Goal: Task Accomplishment & Management: Manage account settings

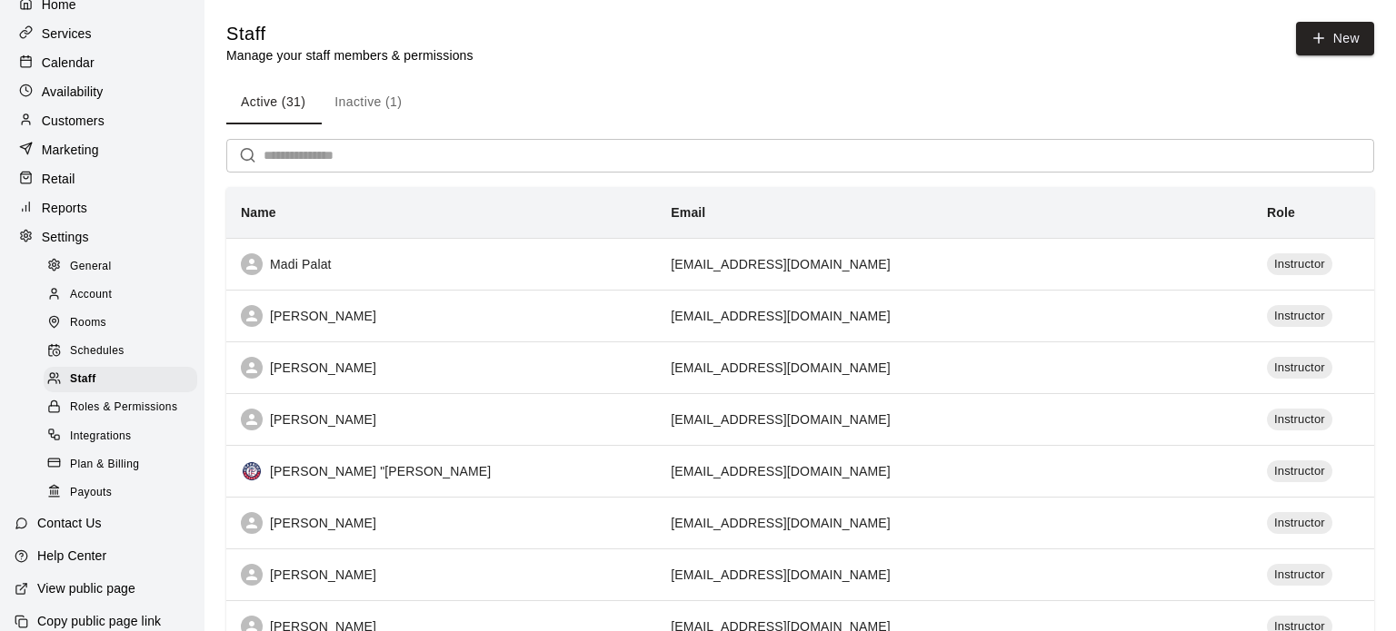
scroll to position [94, 0]
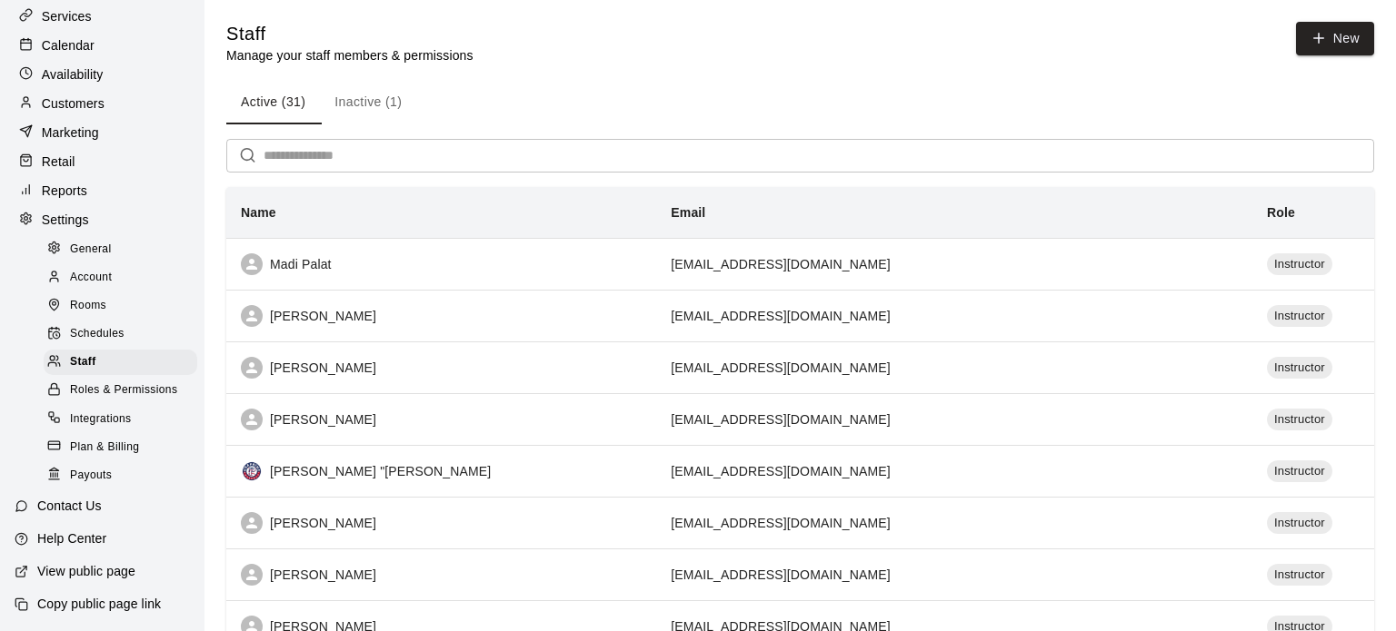
click at [56, 165] on p "Retail" at bounding box center [59, 162] width 34 height 18
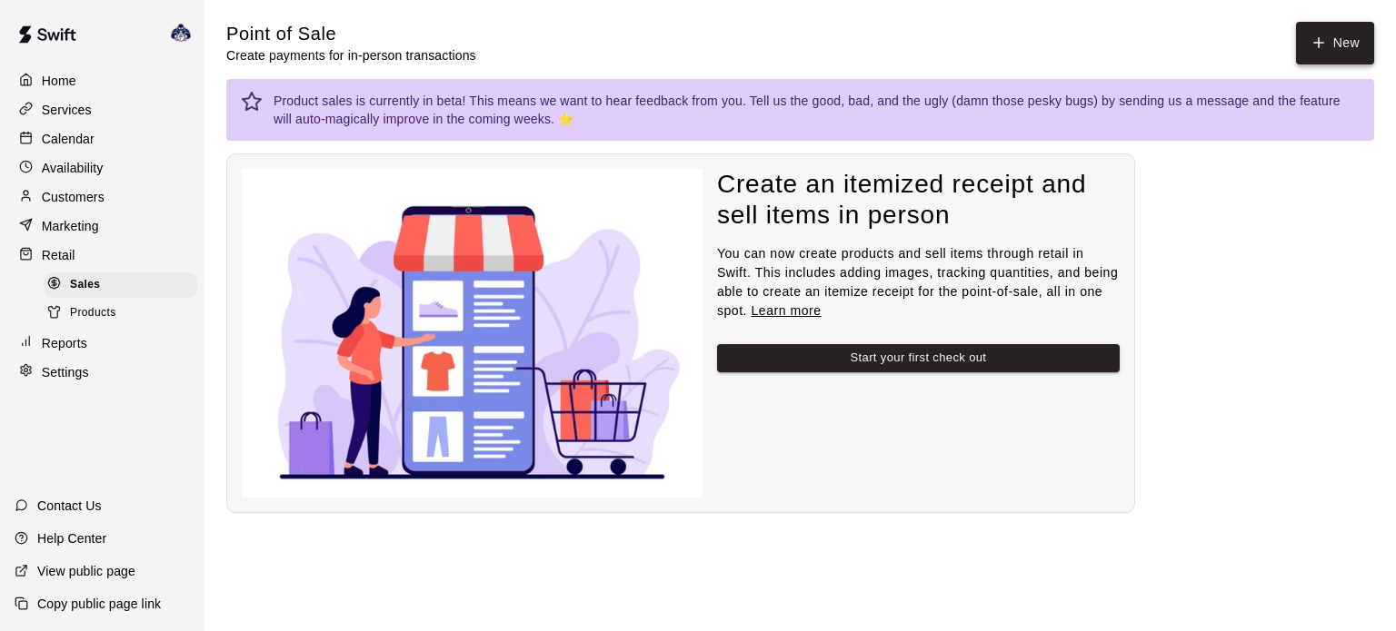
click at [1349, 42] on button "New" at bounding box center [1335, 43] width 78 height 43
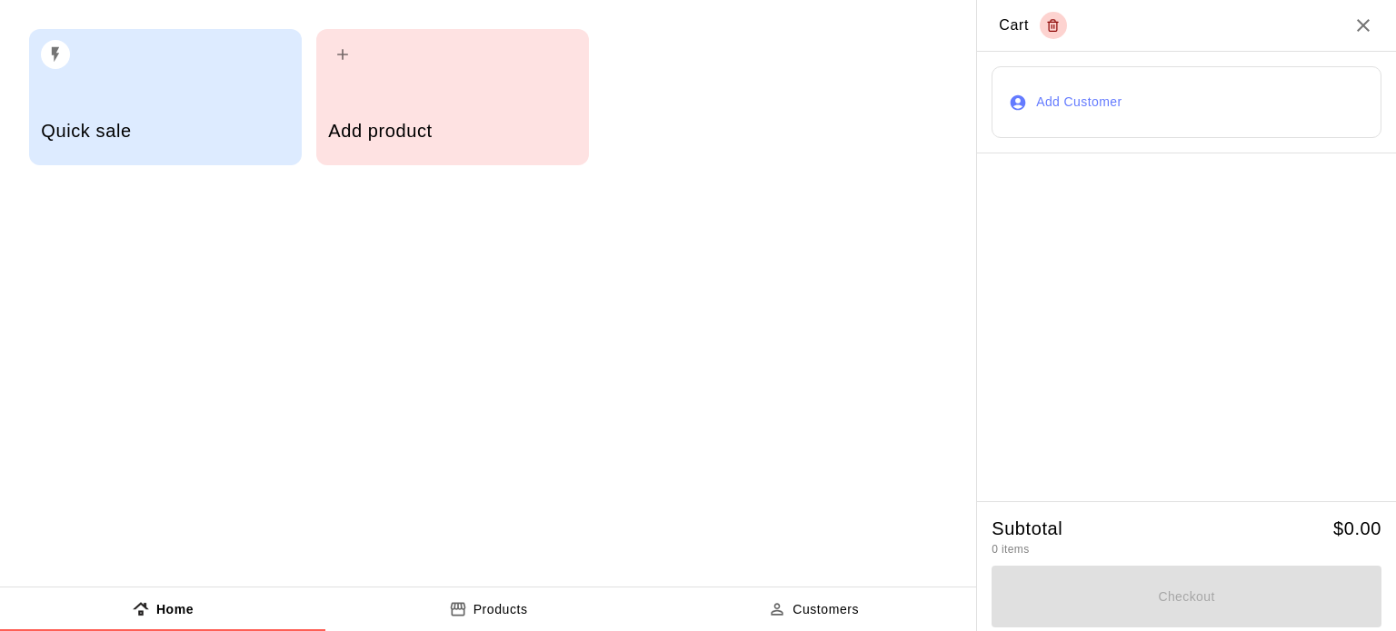
click at [350, 49] on icon "button" at bounding box center [342, 54] width 18 height 18
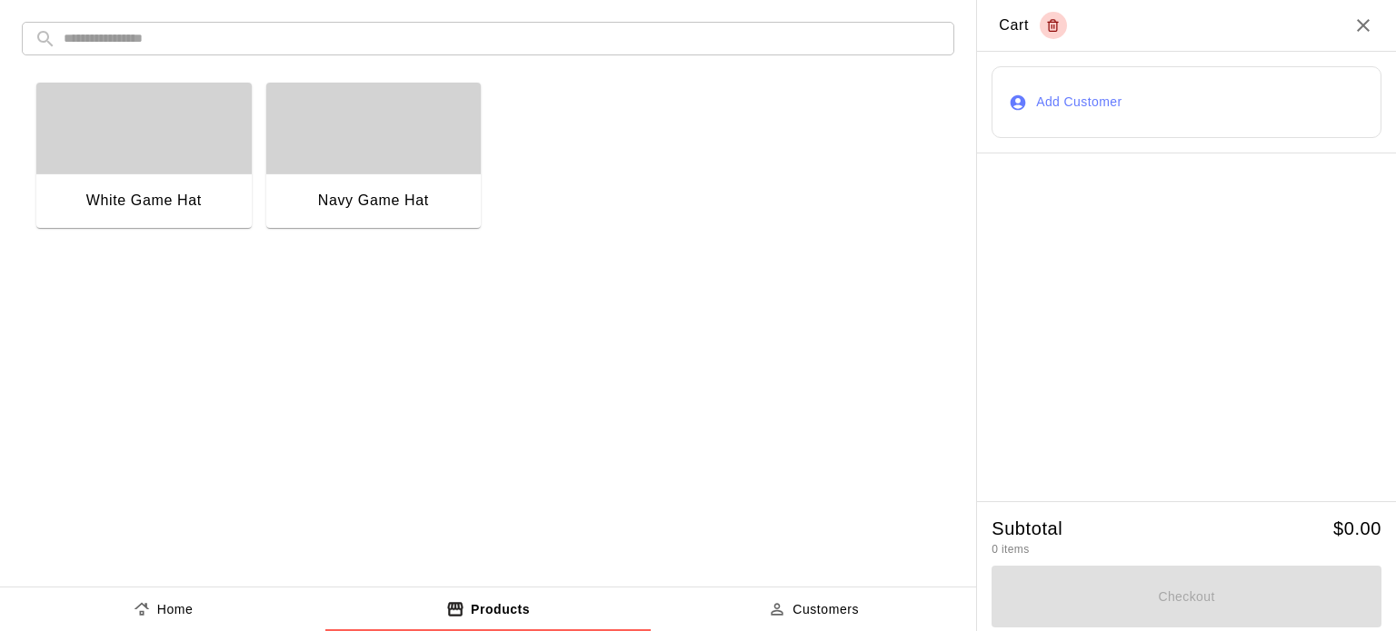
click at [142, 151] on div "button" at bounding box center [143, 128] width 215 height 91
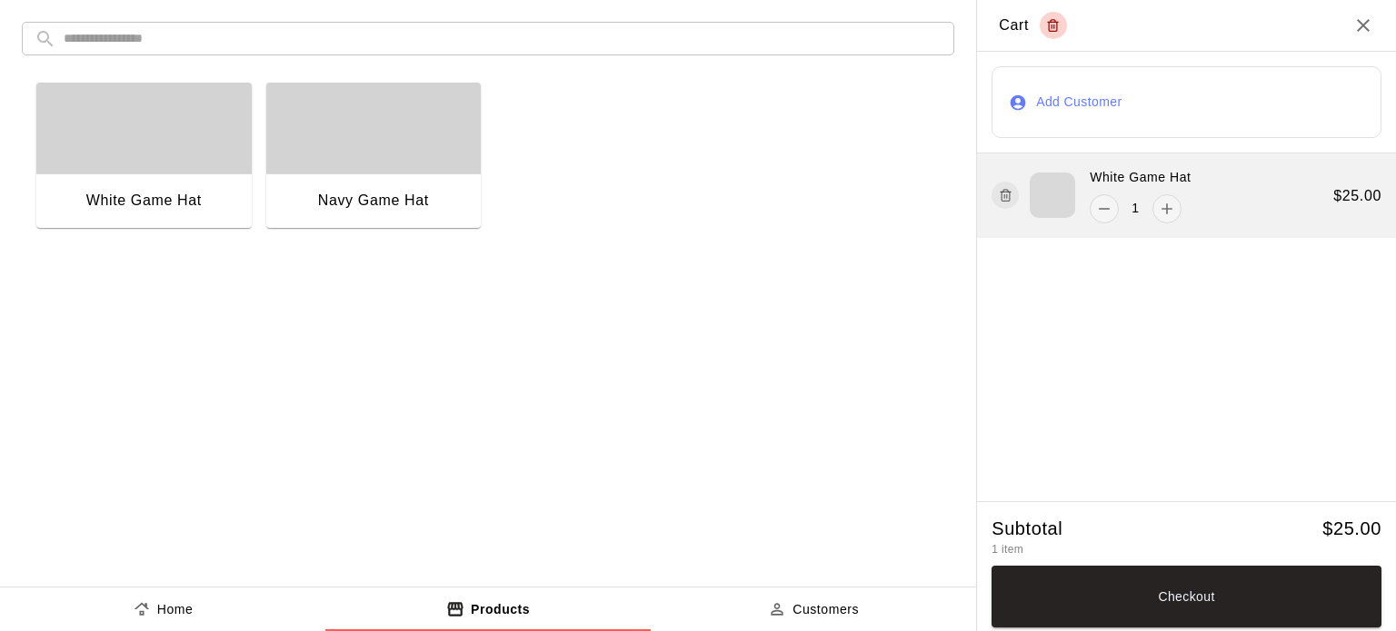
click at [1004, 195] on line "button" at bounding box center [1004, 197] width 0 height 4
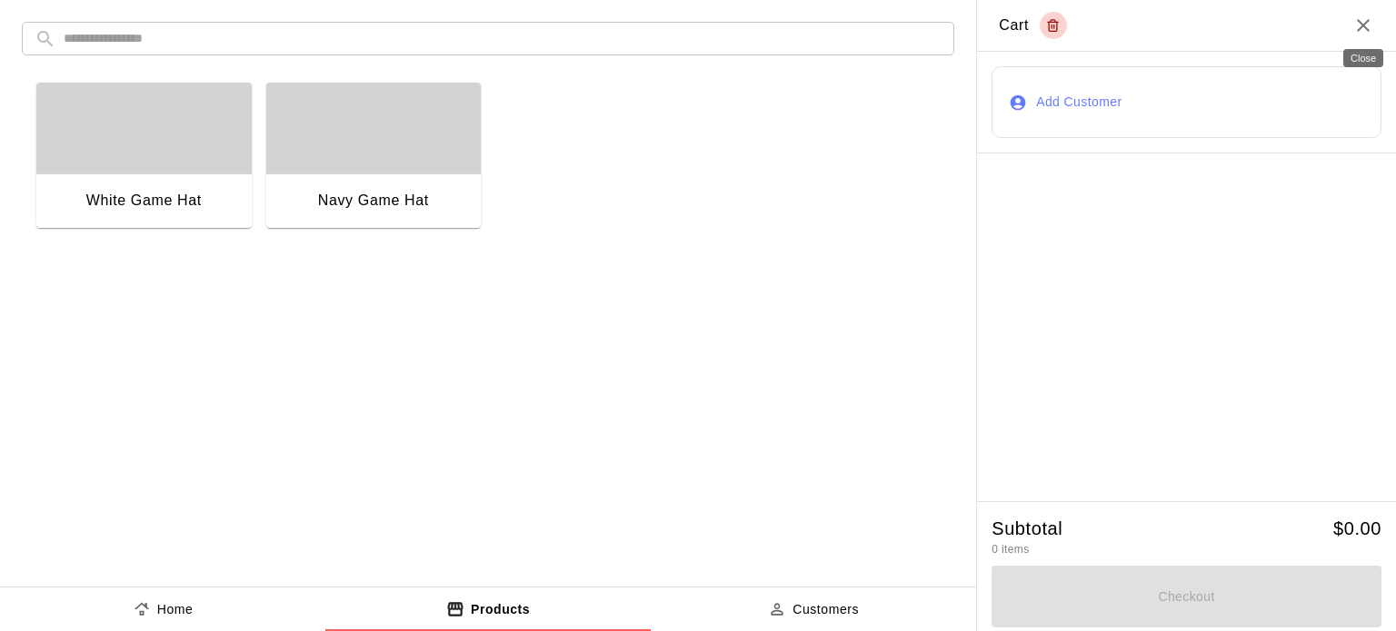
click at [1365, 23] on icon "Close" at bounding box center [1363, 25] width 13 height 13
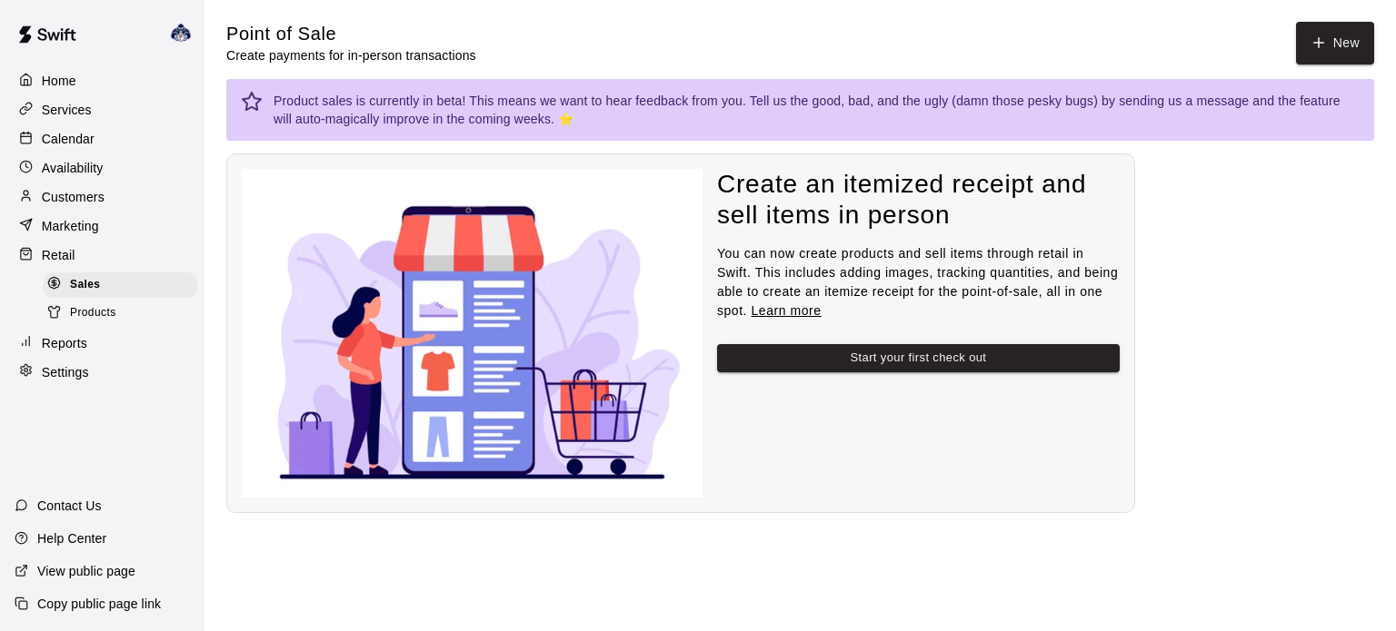
click at [97, 317] on span "Products" at bounding box center [93, 313] width 46 height 18
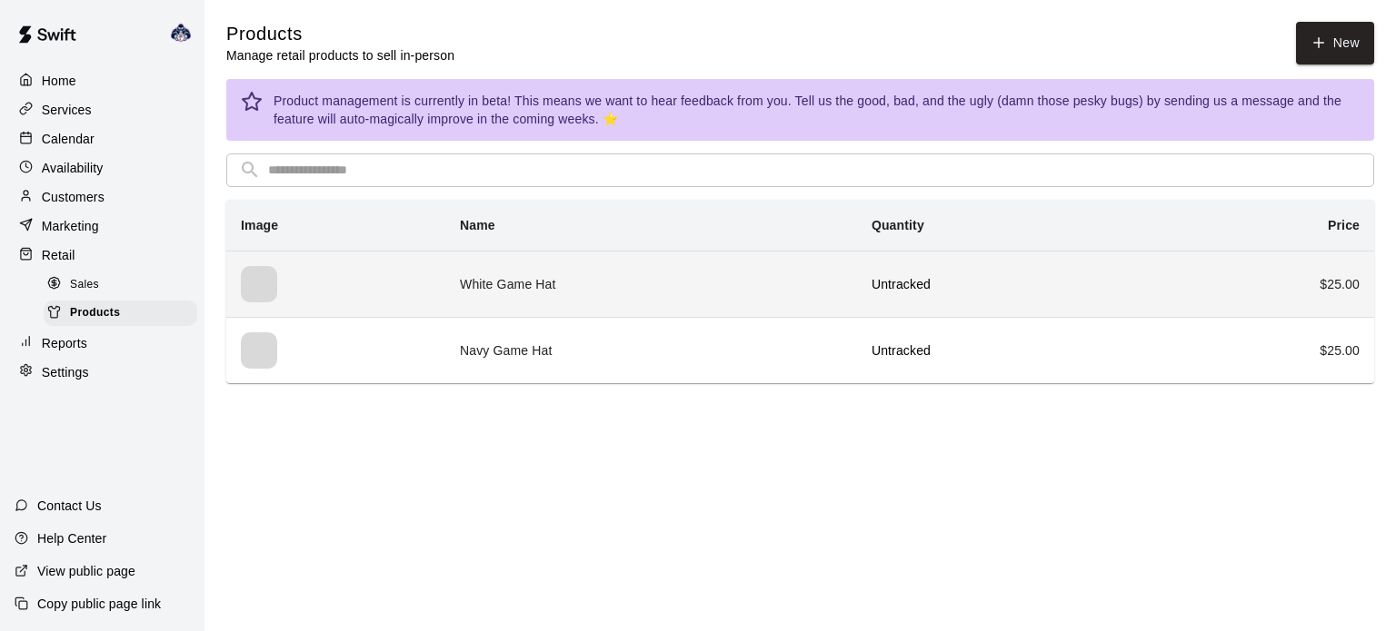
click at [1058, 287] on p "Untracked" at bounding box center [1002, 284] width 262 height 18
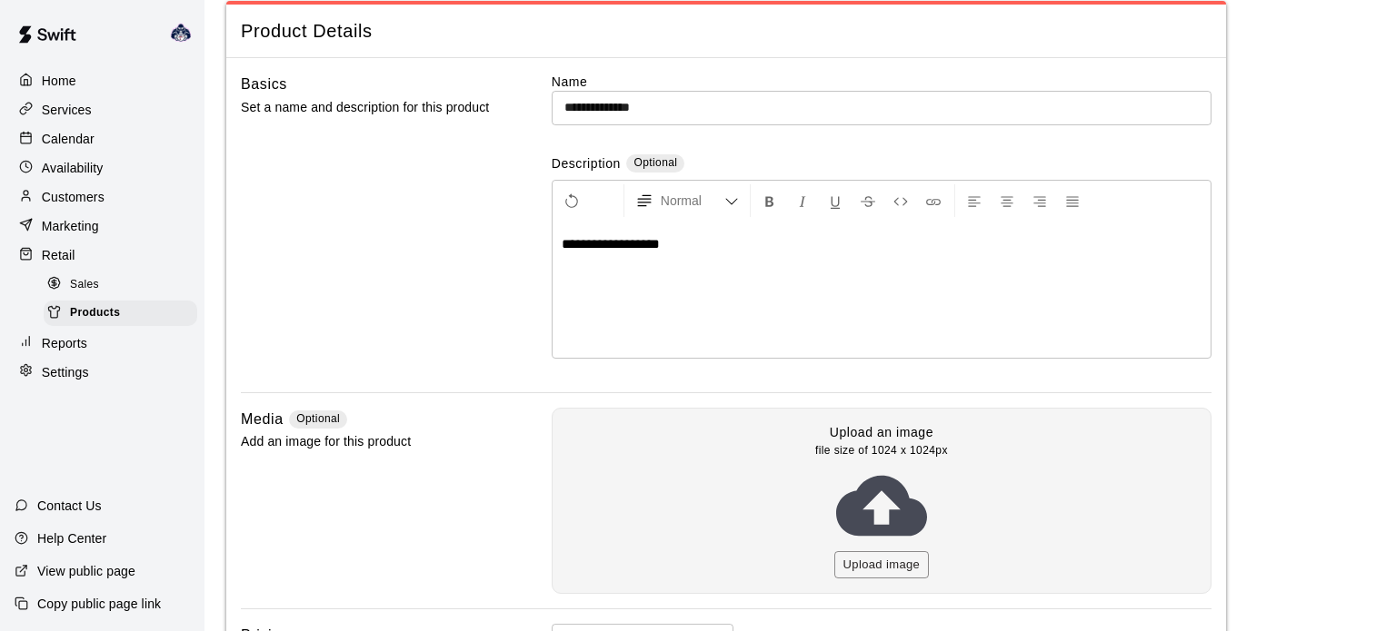
scroll to position [364, 0]
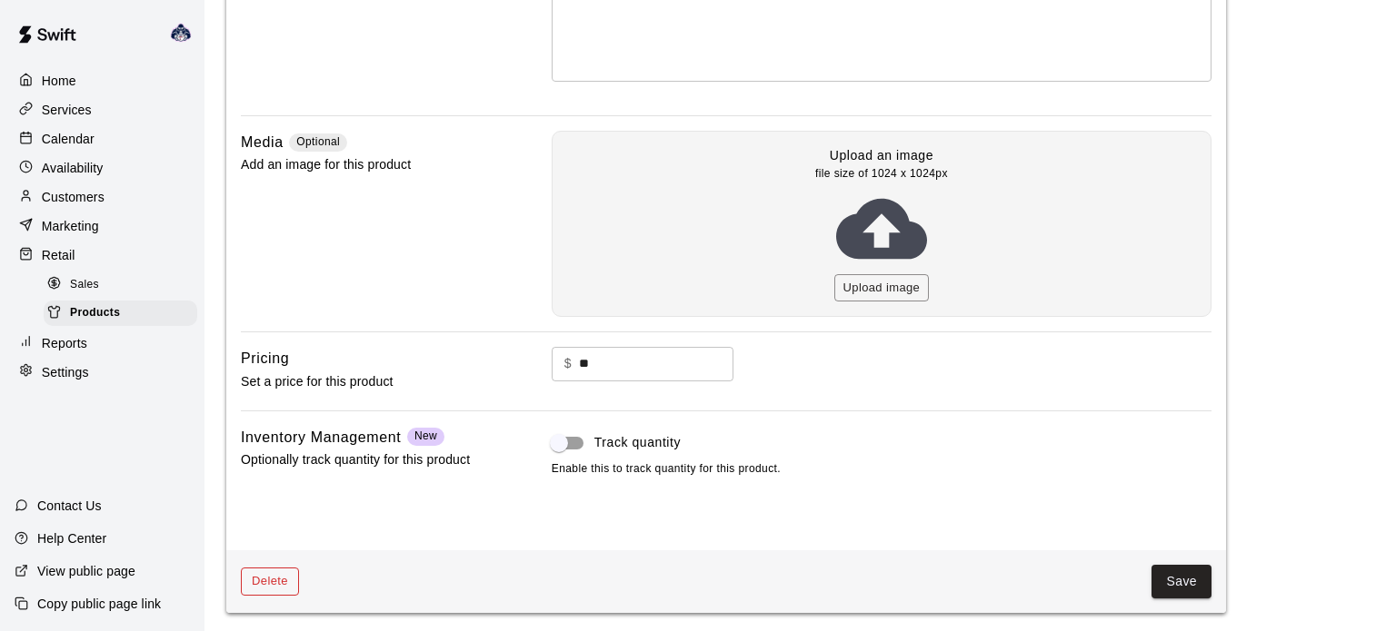
click at [270, 586] on button "Delete" at bounding box center [270, 582] width 58 height 28
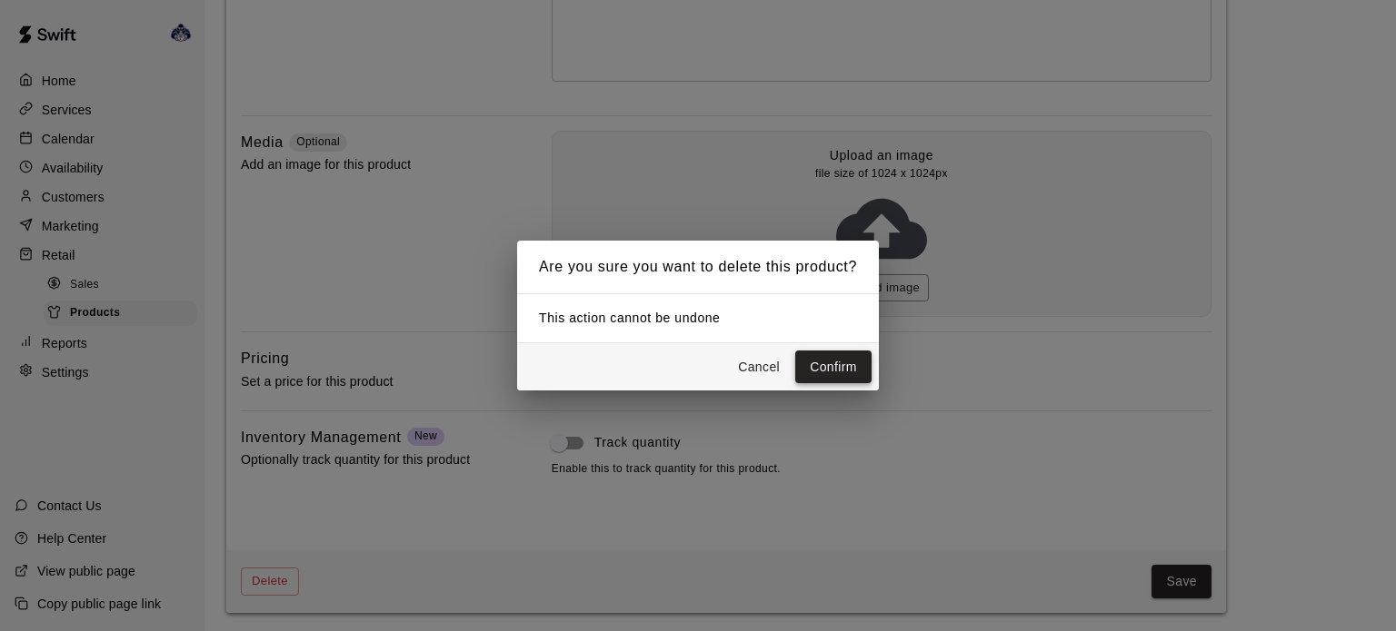
click at [843, 356] on button "Confirm" at bounding box center [833, 368] width 76 height 34
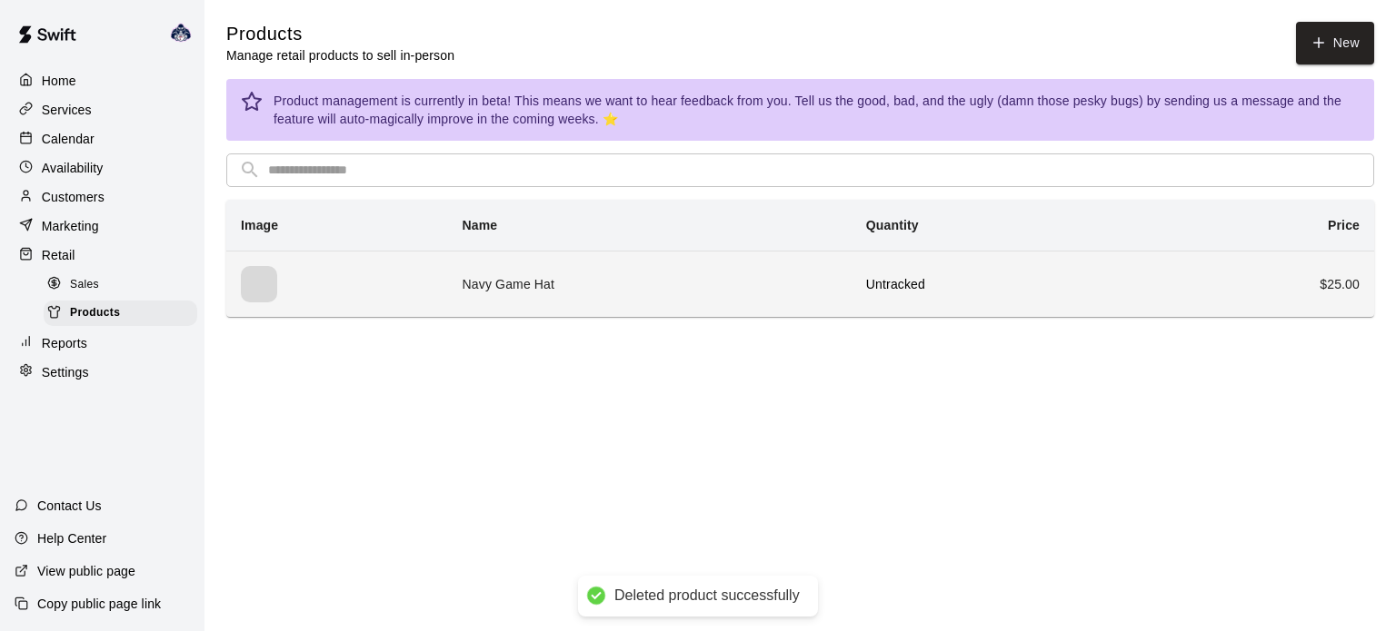
click at [257, 283] on div "simple table" at bounding box center [259, 284] width 36 height 36
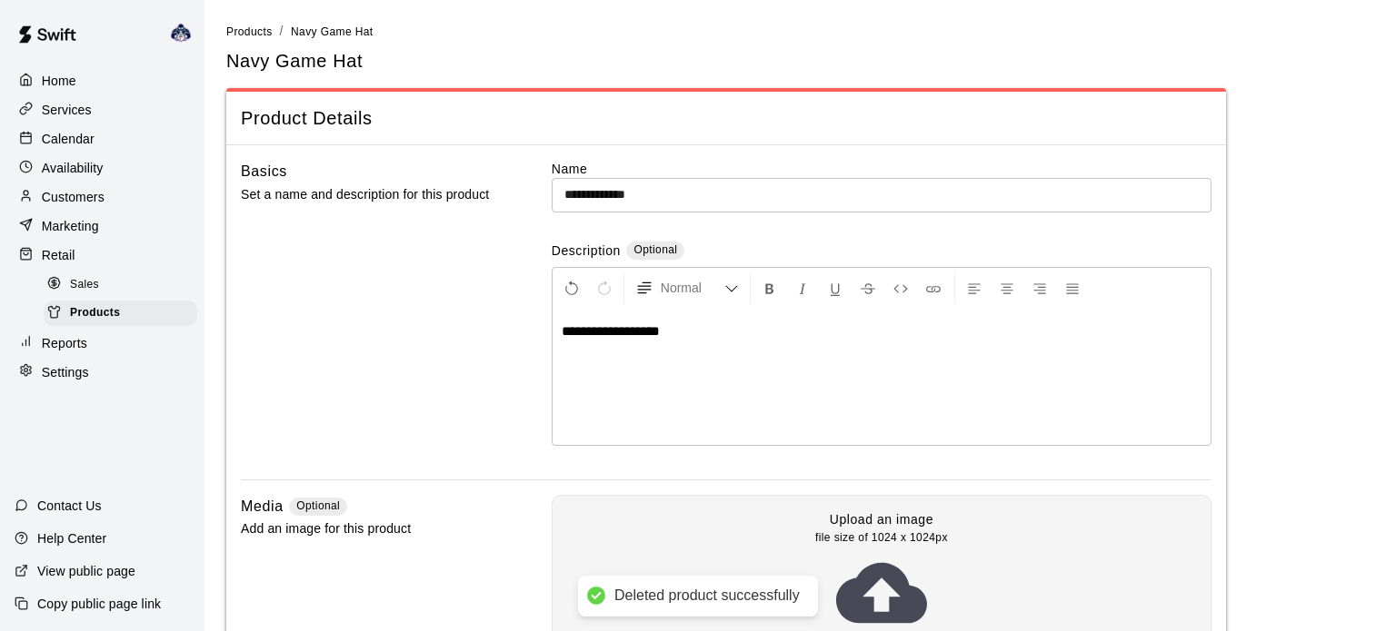
scroll to position [364, 0]
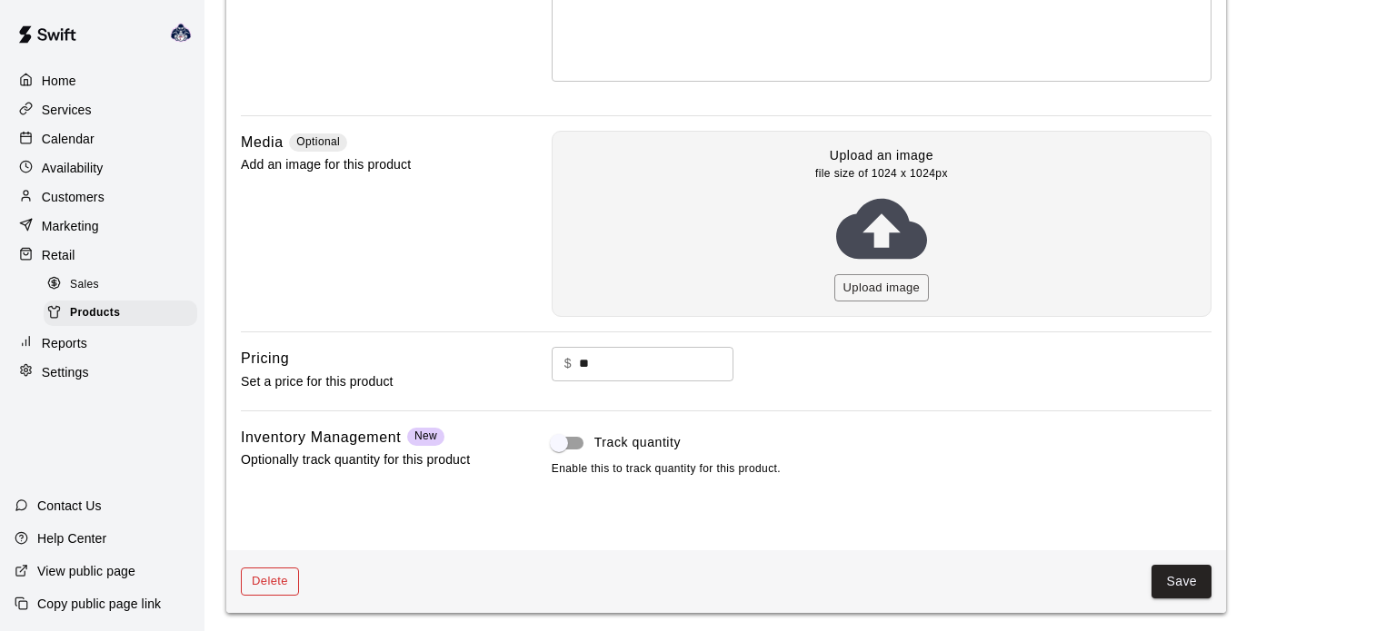
click at [283, 574] on button "Delete" at bounding box center [270, 582] width 58 height 28
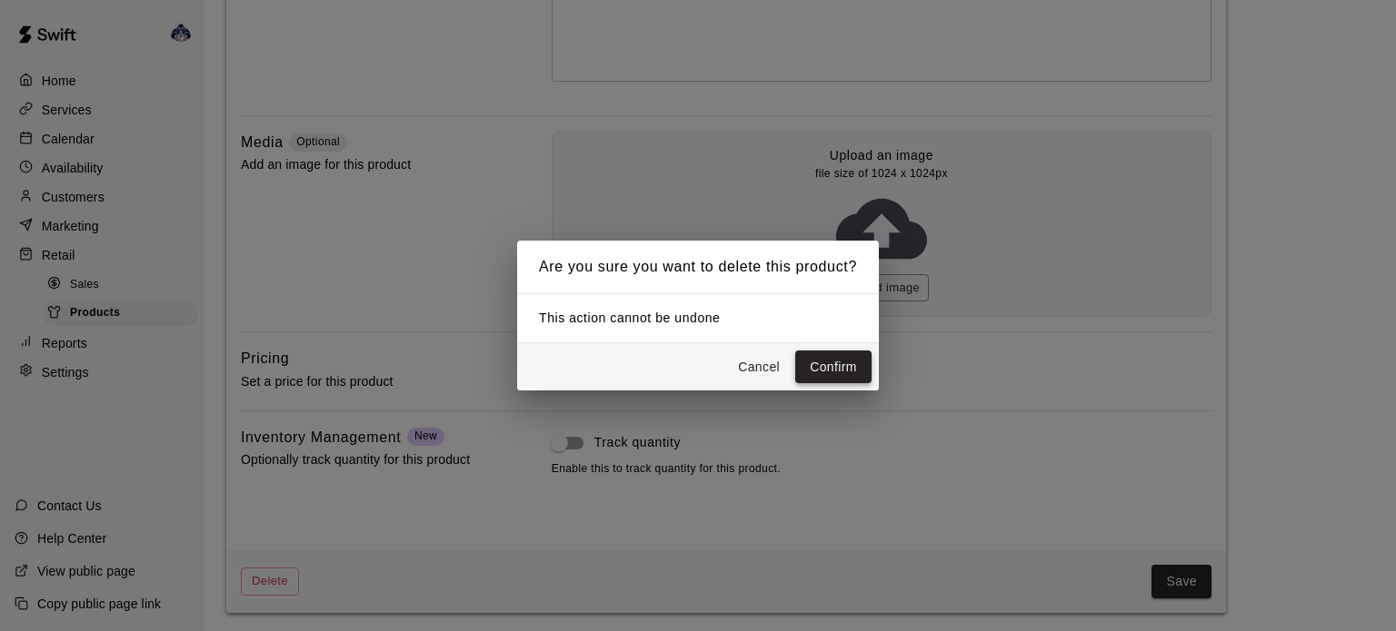
click at [835, 362] on button "Confirm" at bounding box center [833, 368] width 76 height 34
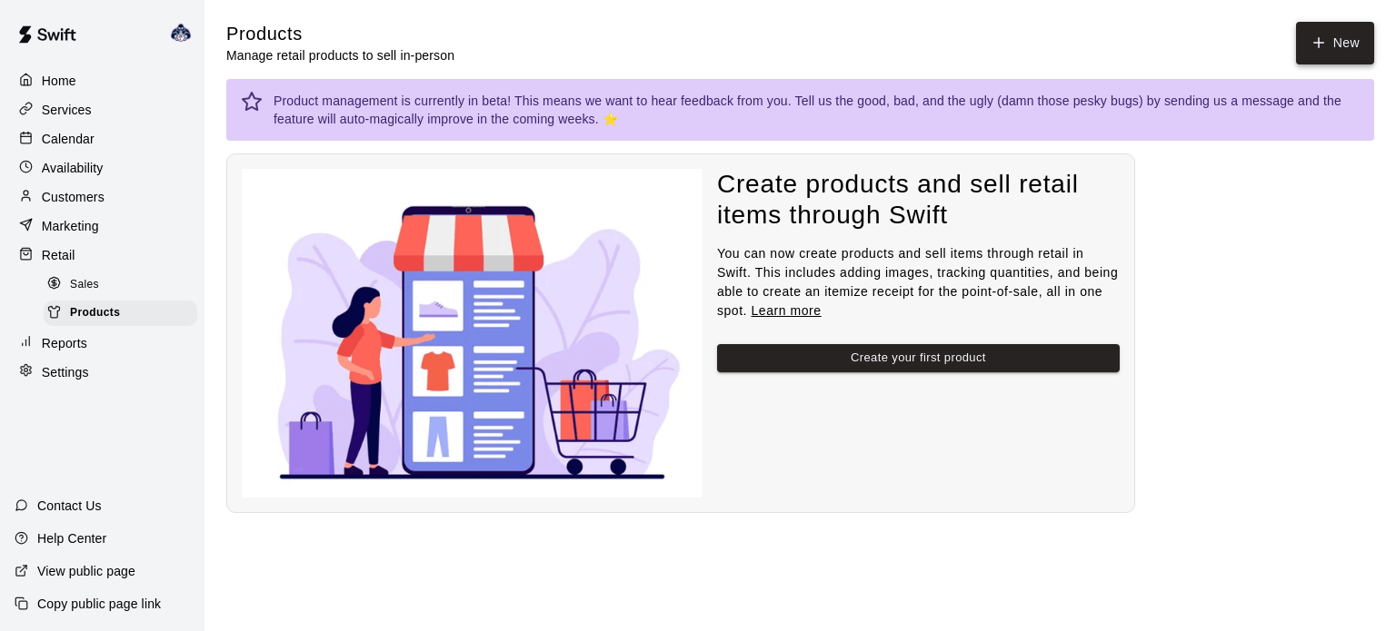
click at [1327, 52] on link "New" at bounding box center [1335, 43] width 78 height 43
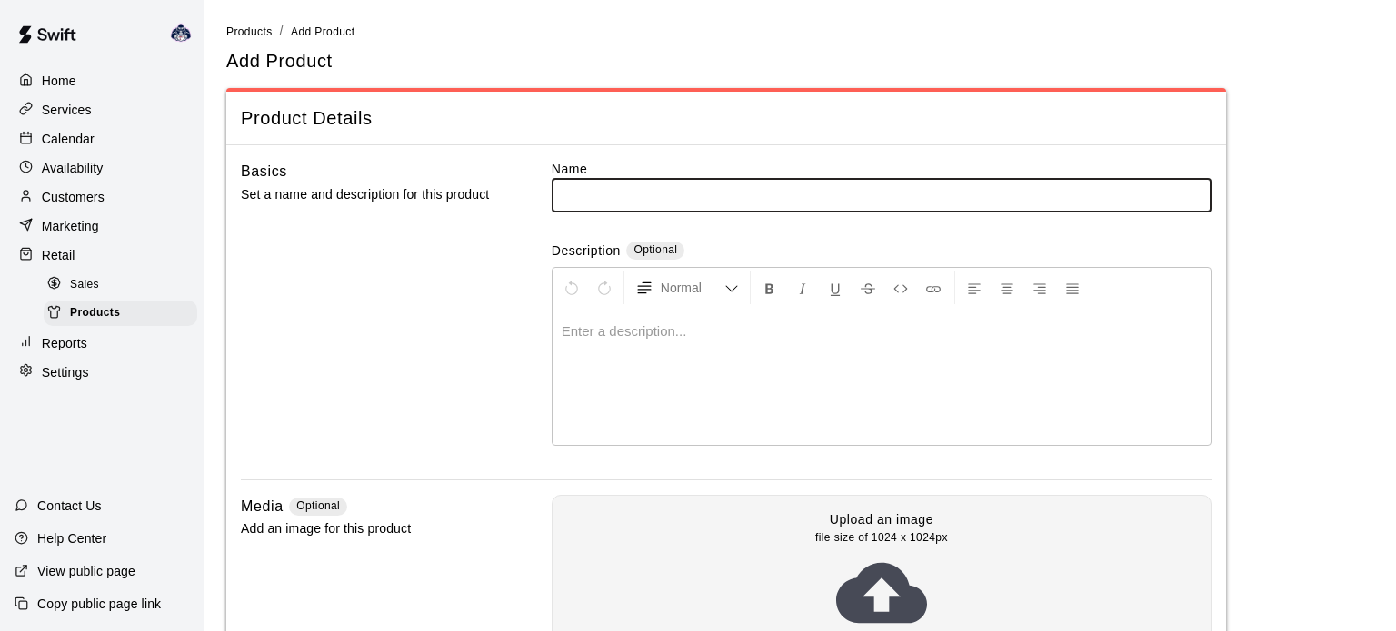
click at [59, 82] on p "Home" at bounding box center [59, 81] width 35 height 18
